Goal: Task Accomplishment & Management: Use online tool/utility

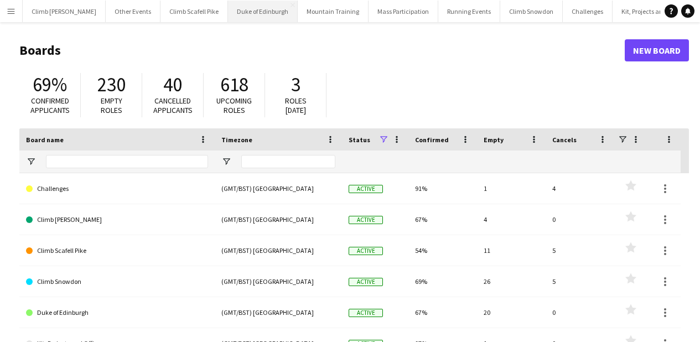
click at [256, 14] on button "Duke of Edinburgh Close" at bounding box center [263, 12] width 70 height 22
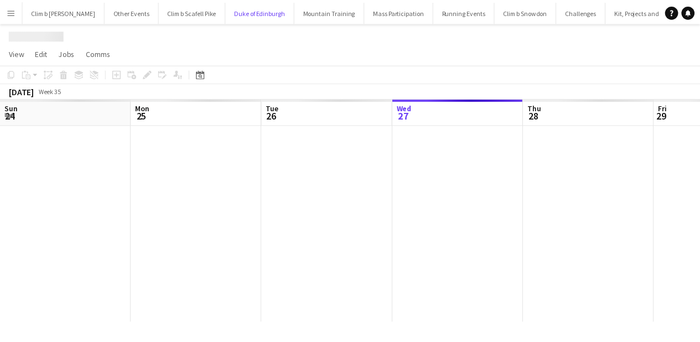
scroll to position [0, 265]
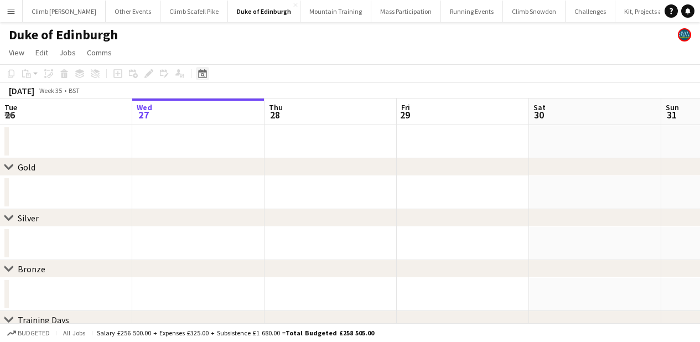
click at [208, 75] on div "Date picker" at bounding box center [202, 73] width 13 height 13
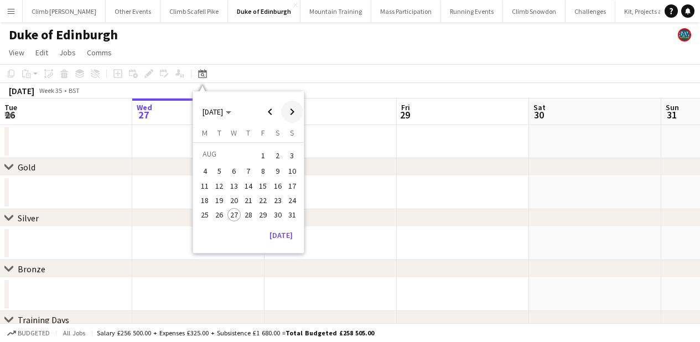
click at [296, 110] on span "Next month" at bounding box center [292, 112] width 22 height 22
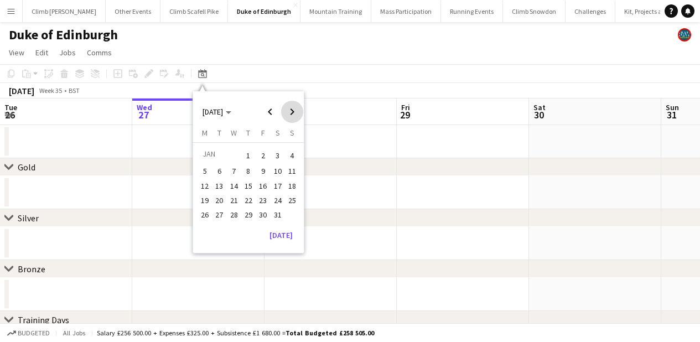
click at [296, 110] on span "Next month" at bounding box center [292, 112] width 22 height 22
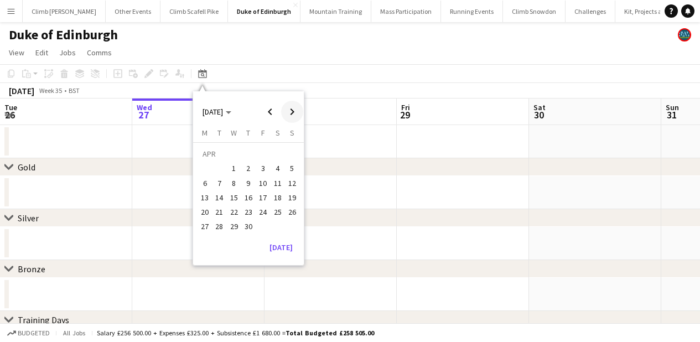
click at [296, 110] on span "Next month" at bounding box center [292, 112] width 22 height 22
click at [266, 159] on span "1" at bounding box center [262, 156] width 13 height 16
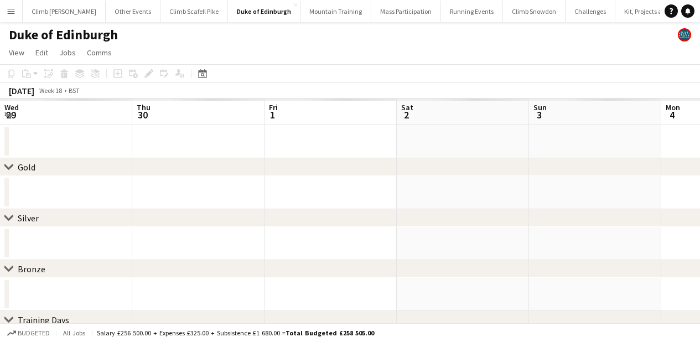
scroll to position [0, 381]
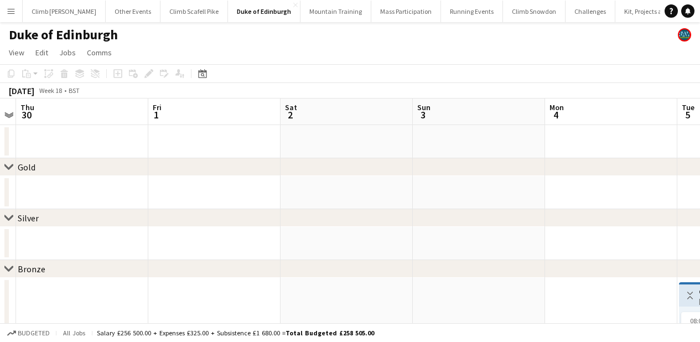
drag, startPoint x: 511, startPoint y: 165, endPoint x: 236, endPoint y: 164, distance: 274.6
click at [236, 164] on div "chevron-right Gold" at bounding box center [350, 167] width 700 height 18
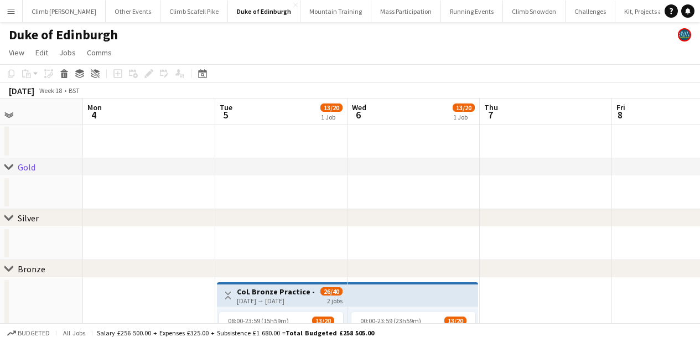
drag, startPoint x: 580, startPoint y: 143, endPoint x: 118, endPoint y: 127, distance: 461.5
click at [118, 127] on app-calendar-viewport "Fri 1 Sat 2 Sun 3 Mon 4 Tue 5 13/20 1 Job Wed 6 13/20 1 Job Thu 7 Fri 8 Sat 9 S…" at bounding box center [350, 341] width 700 height 484
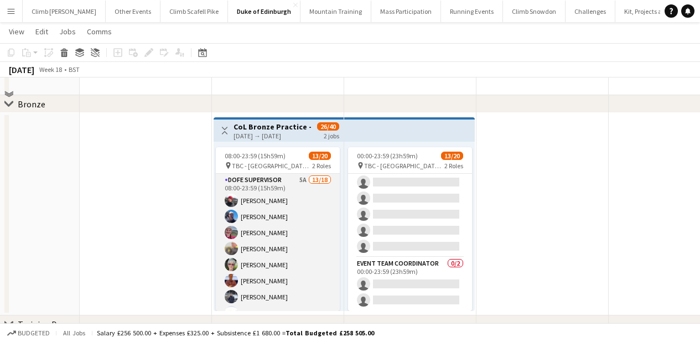
scroll to position [0, 0]
